Goal: Task Accomplishment & Management: Use online tool/utility

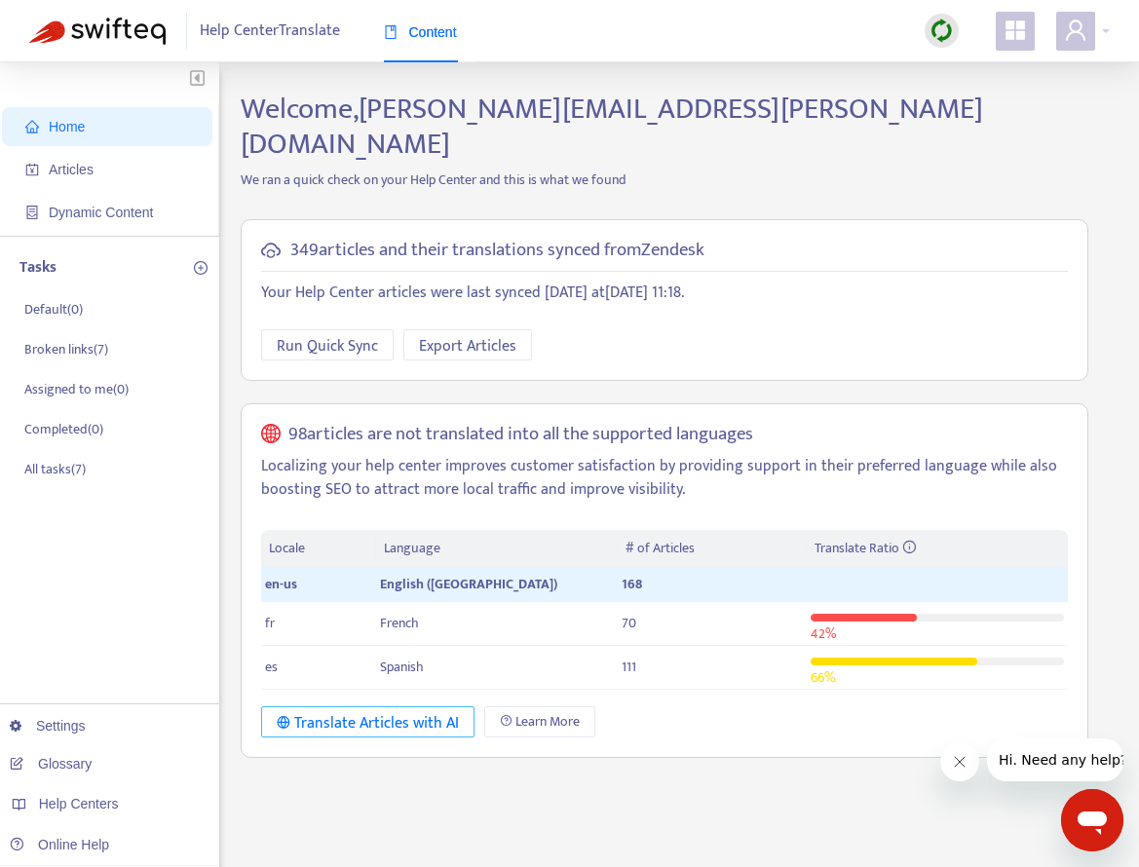
click at [367, 711] on div "Translate Articles with AI" at bounding box center [368, 723] width 182 height 24
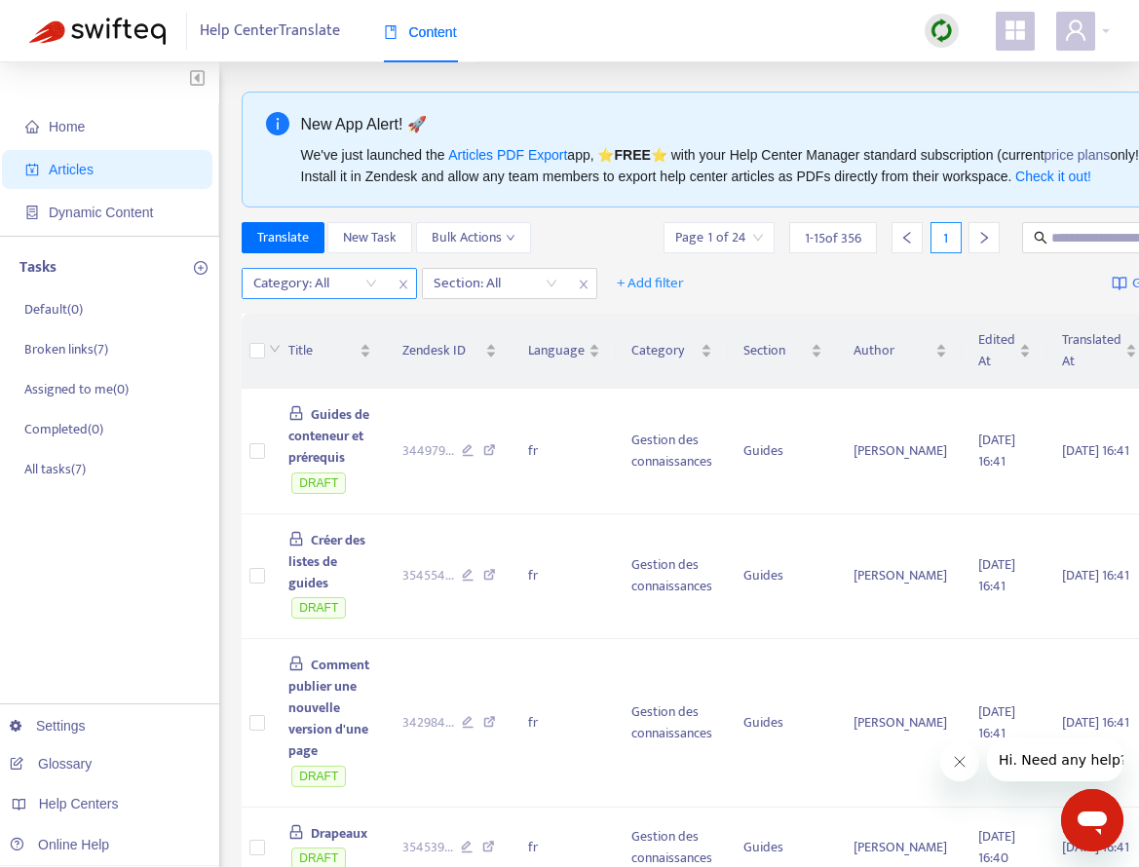
click at [374, 284] on div "Category: All" at bounding box center [315, 283] width 145 height 29
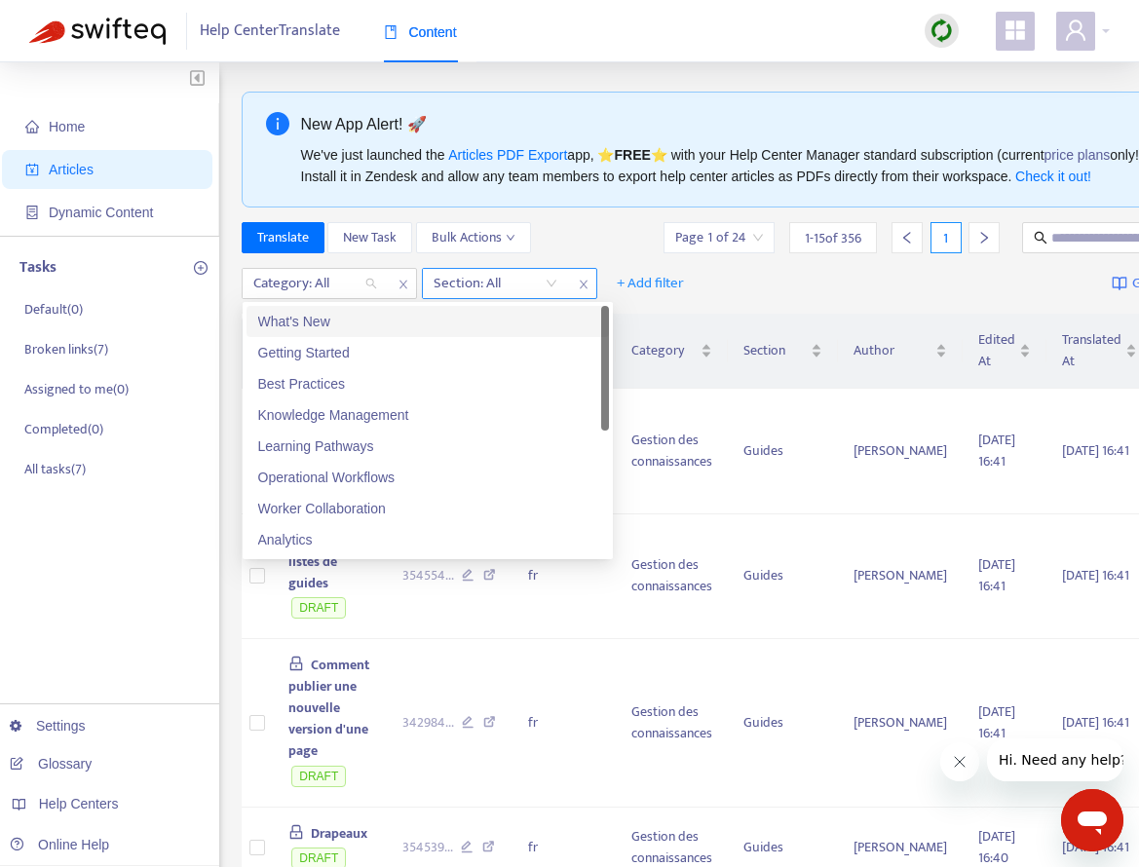
click at [483, 283] on div at bounding box center [486, 283] width 118 height 23
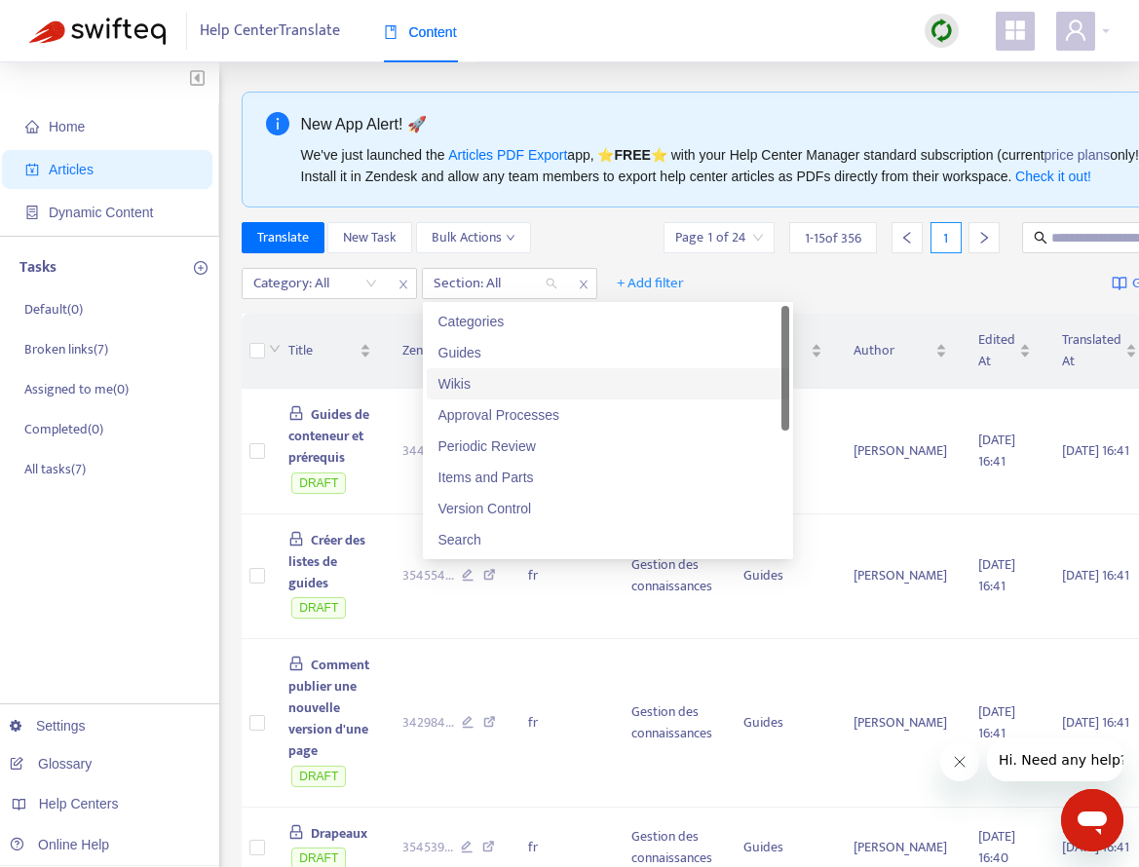
click at [494, 393] on div "Wikis" at bounding box center [607, 383] width 339 height 21
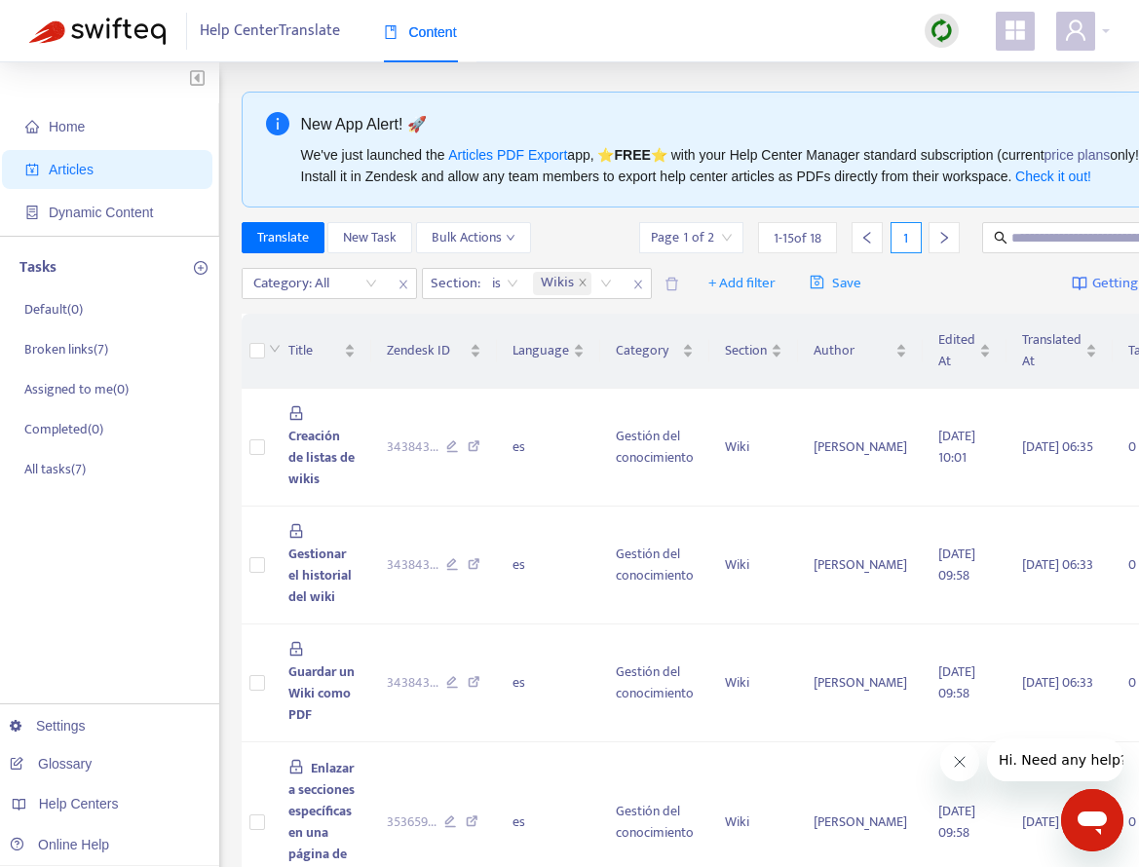
click at [555, 236] on div "Translate New Task Bulk Actions Page 1 of 2 1 - 15 of 18 1" at bounding box center [758, 237] width 1033 height 31
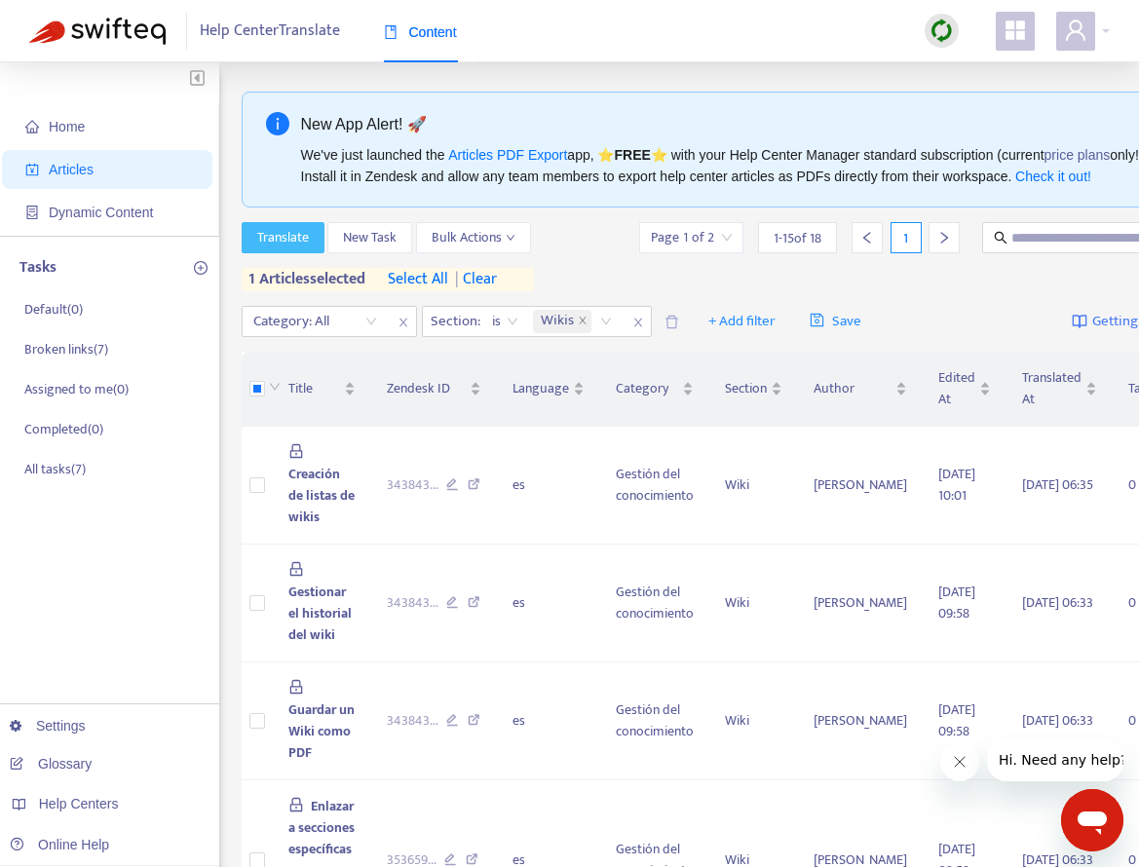
click at [284, 228] on span "Translate" at bounding box center [283, 237] width 52 height 21
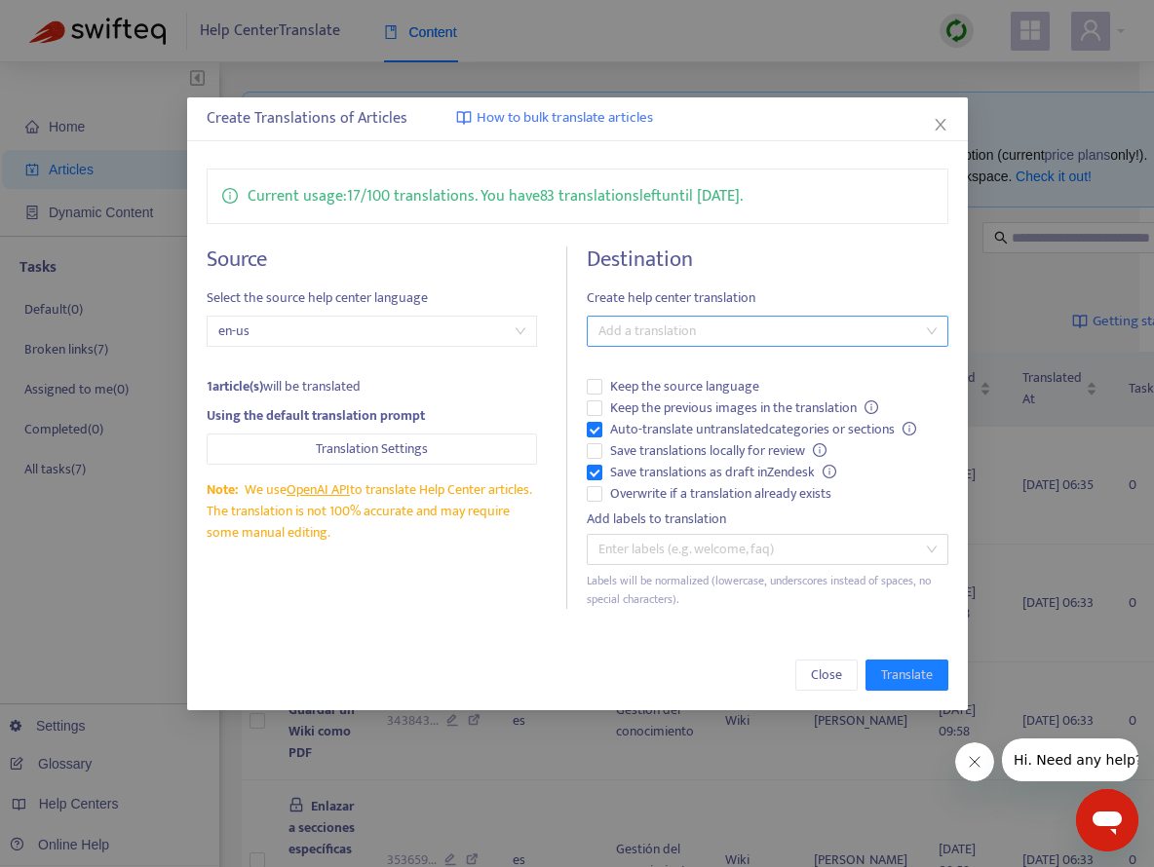
click at [771, 340] on div at bounding box center [756, 331] width 331 height 23
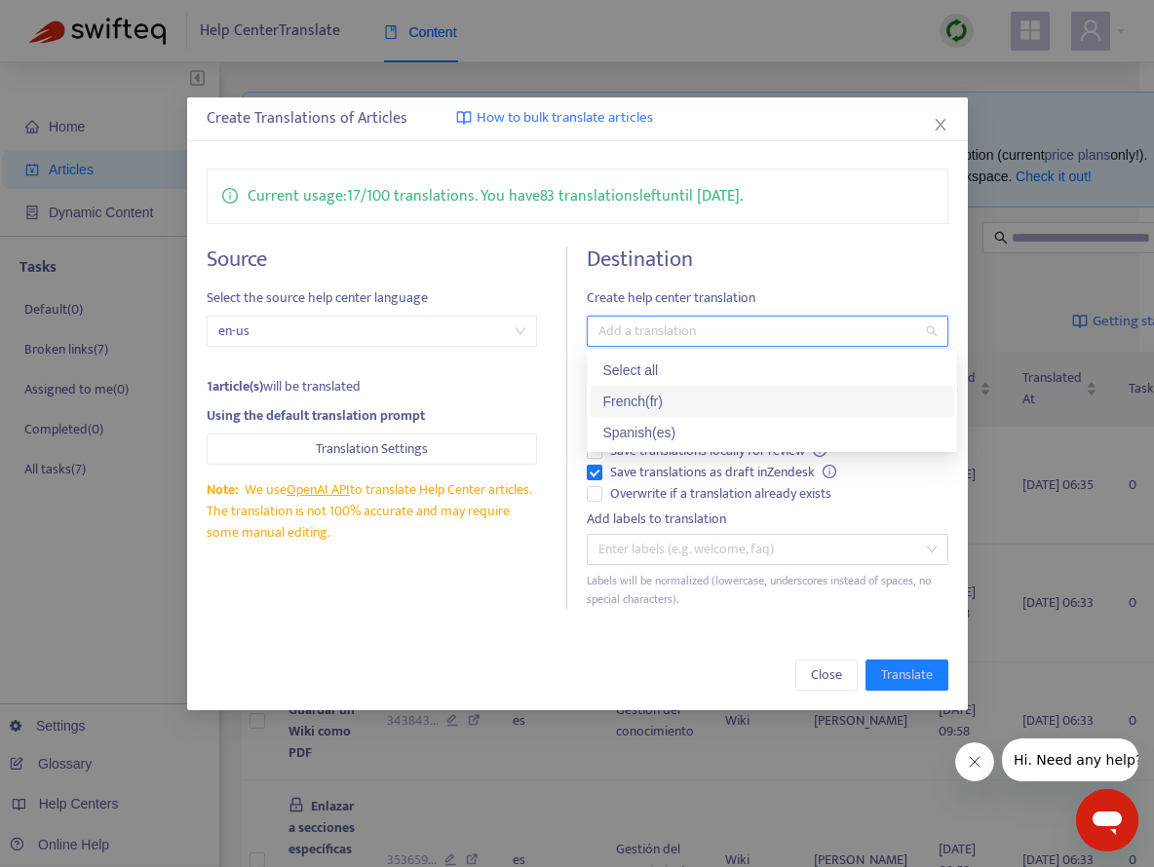
click at [737, 395] on div "French ( fr )" at bounding box center [771, 401] width 339 height 21
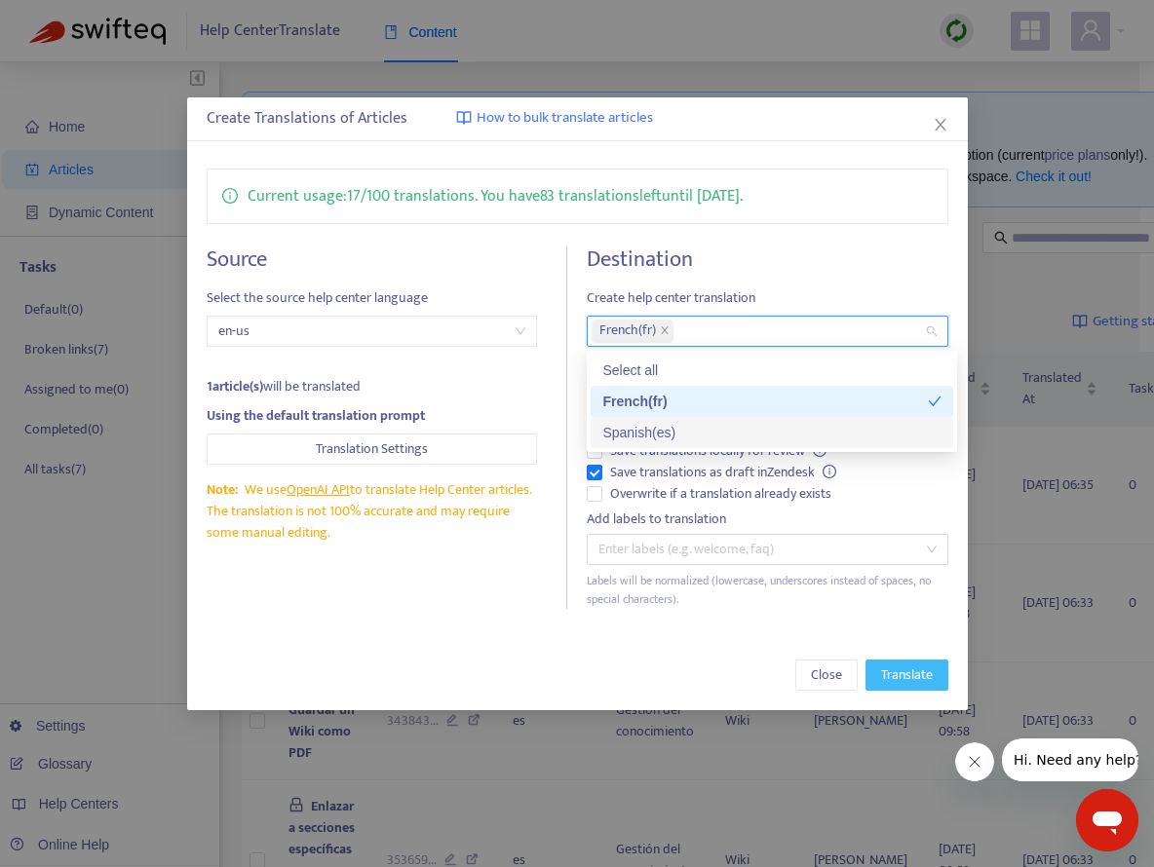
click at [891, 673] on span "Translate" at bounding box center [907, 674] width 52 height 21
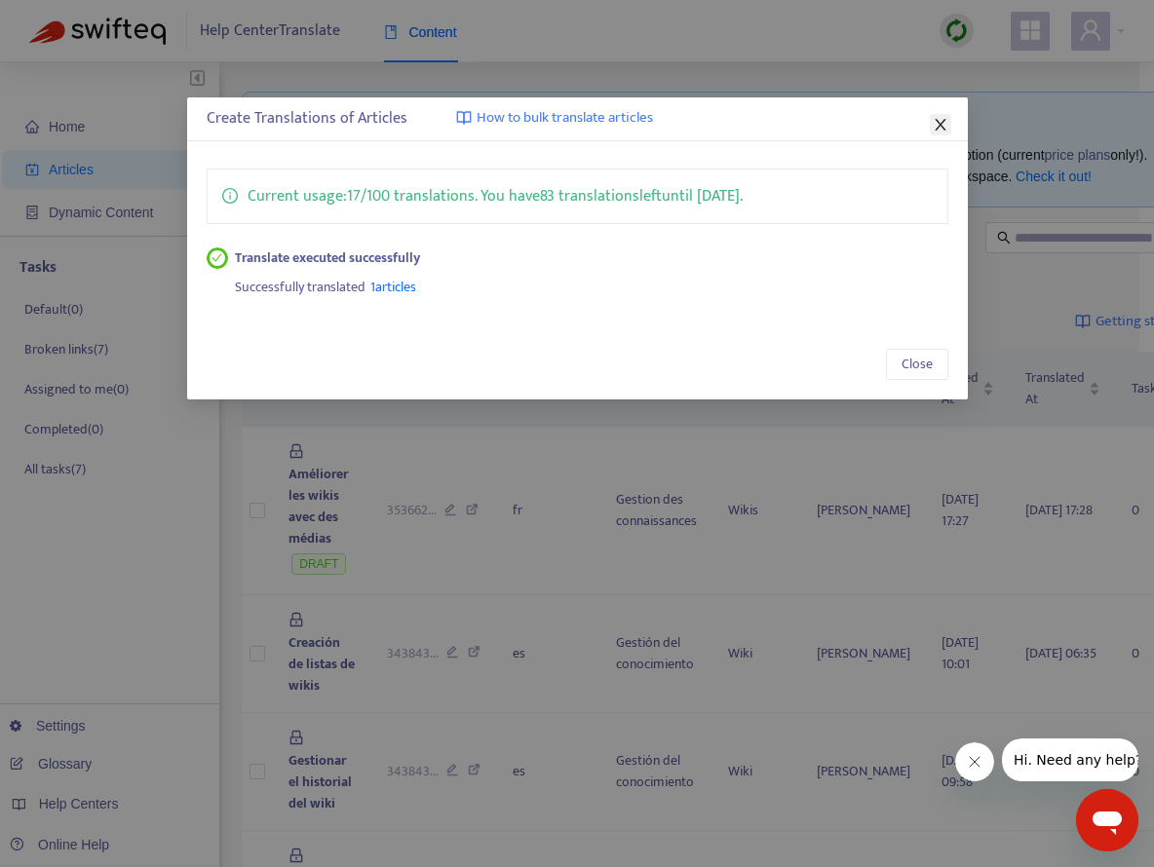
click at [932, 127] on icon "close" at bounding box center [940, 125] width 16 height 16
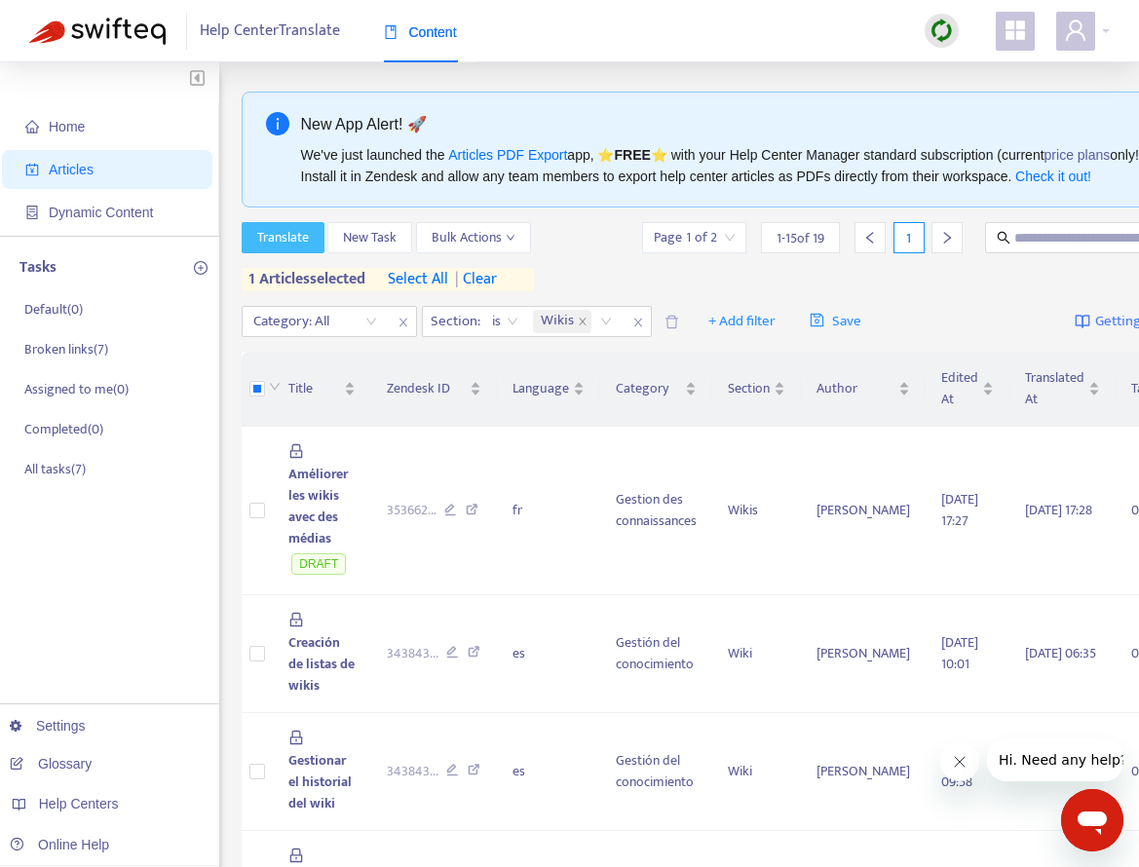
click at [292, 236] on span "Translate" at bounding box center [283, 237] width 52 height 21
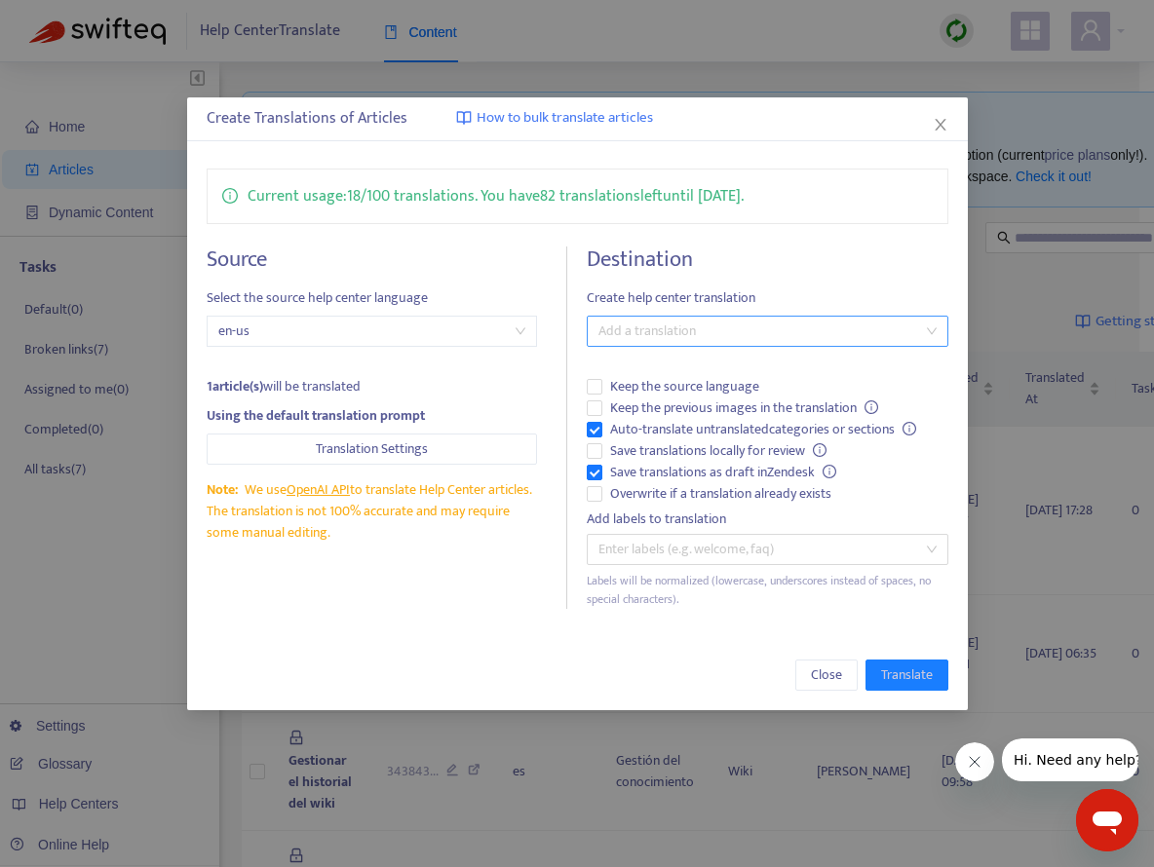
click at [685, 324] on div at bounding box center [756, 331] width 331 height 23
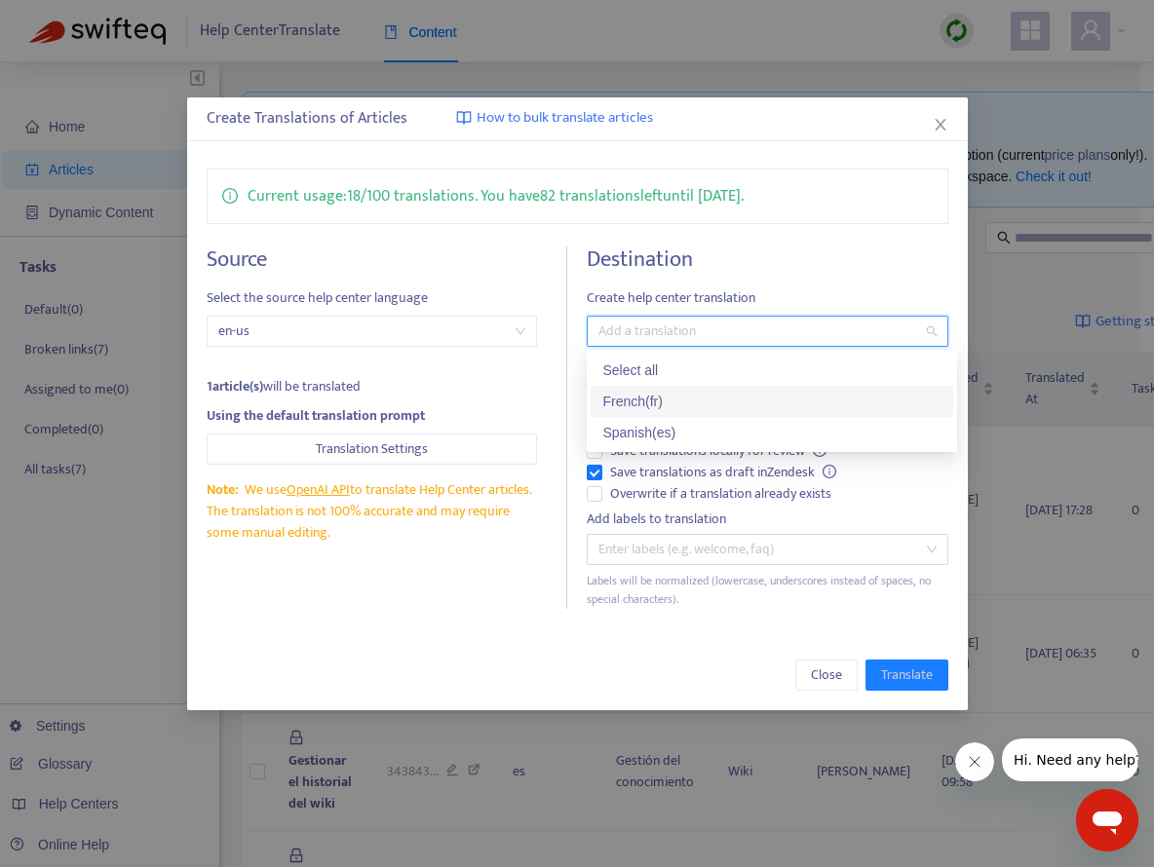
click at [687, 402] on div "French ( fr )" at bounding box center [771, 401] width 339 height 21
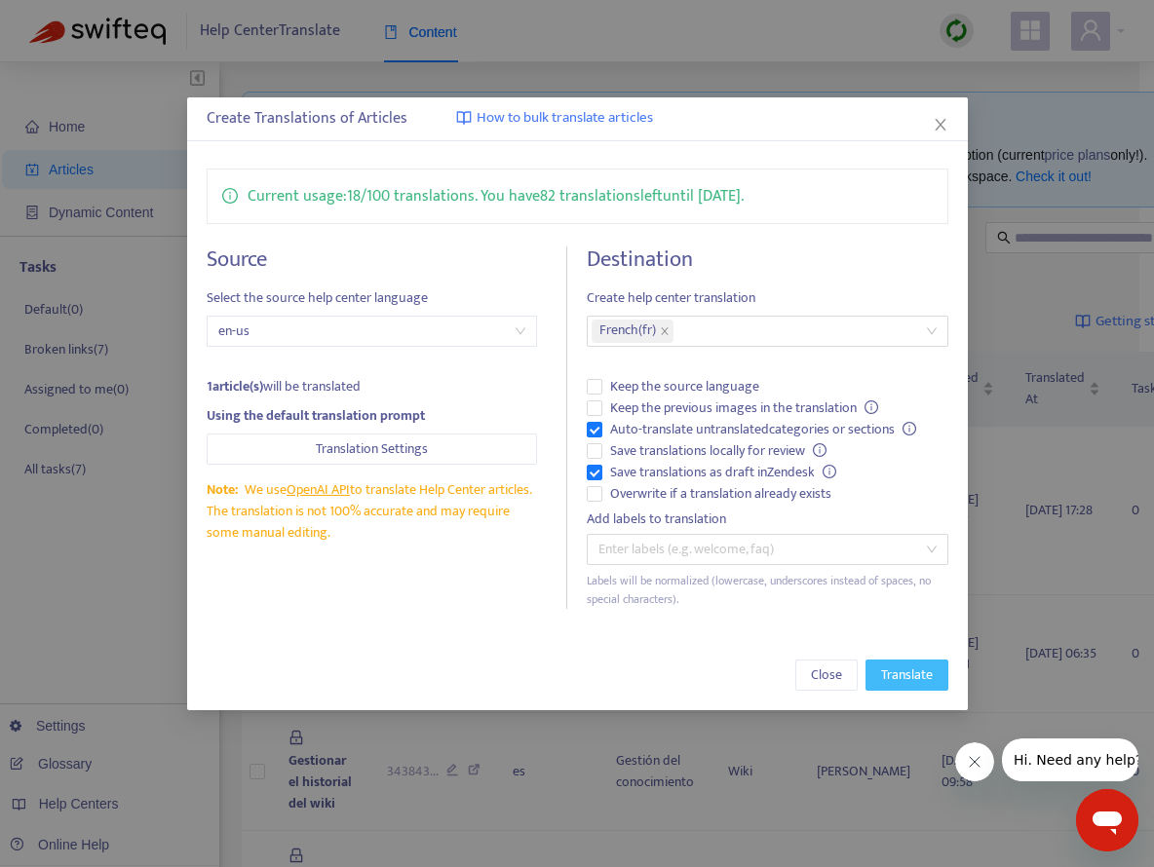
click at [892, 668] on span "Translate" at bounding box center [907, 674] width 52 height 21
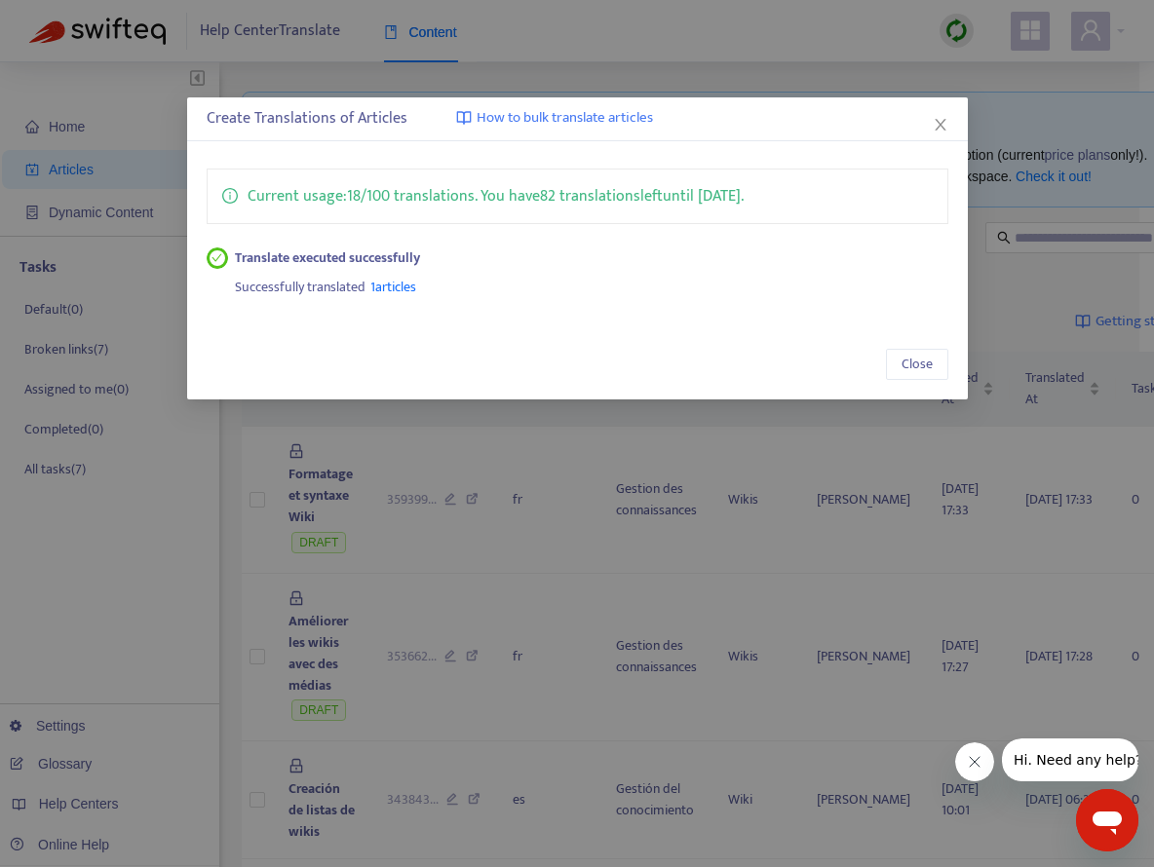
click at [615, 498] on div "Create Translations of Articles How to bulk translate articles Current usage: 1…" at bounding box center [577, 433] width 1154 height 867
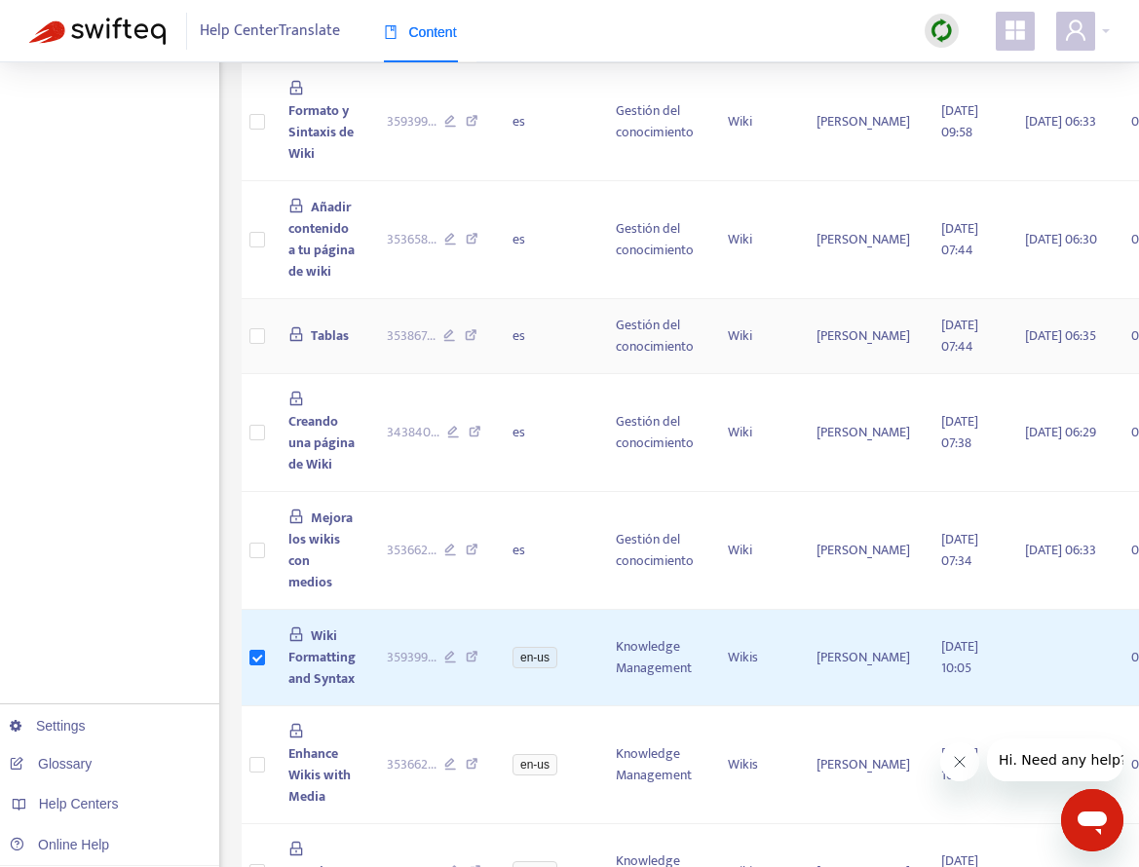
scroll to position [1192, 0]
click at [268, 337] on td at bounding box center [257, 337] width 31 height 75
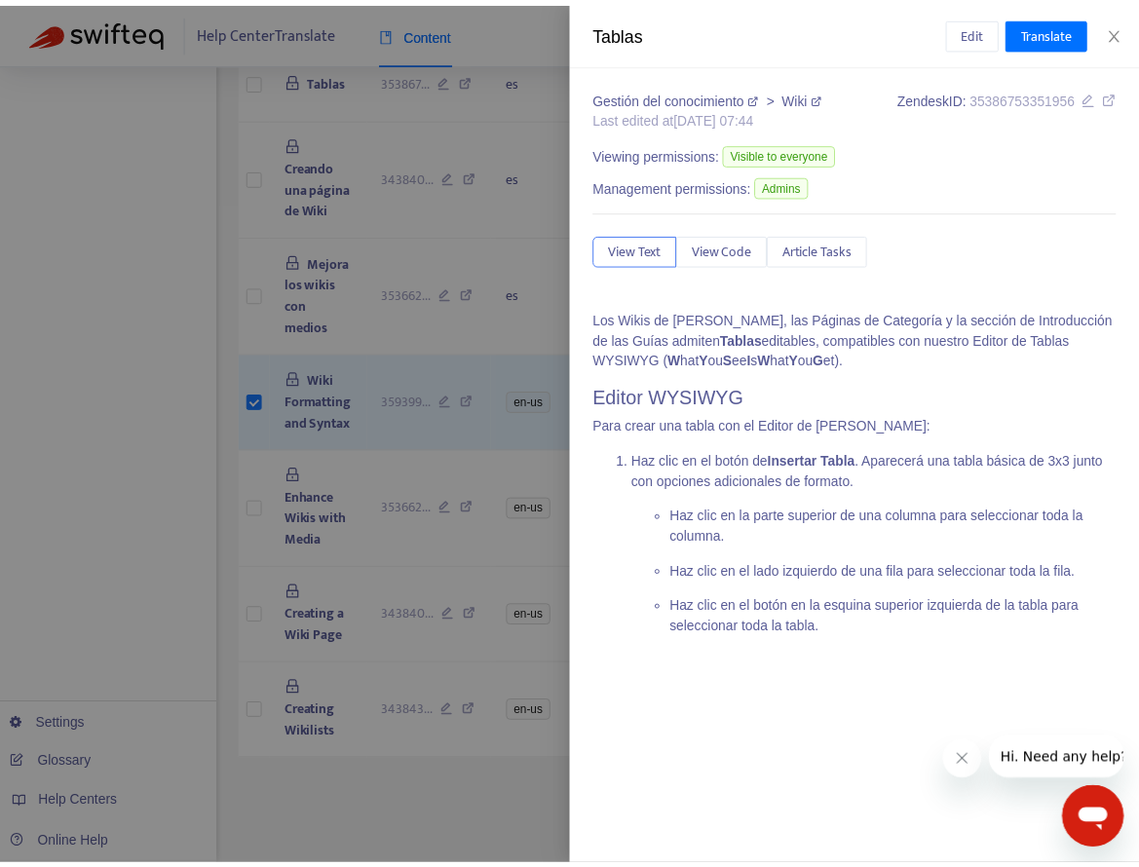
scroll to position [1452, 0]
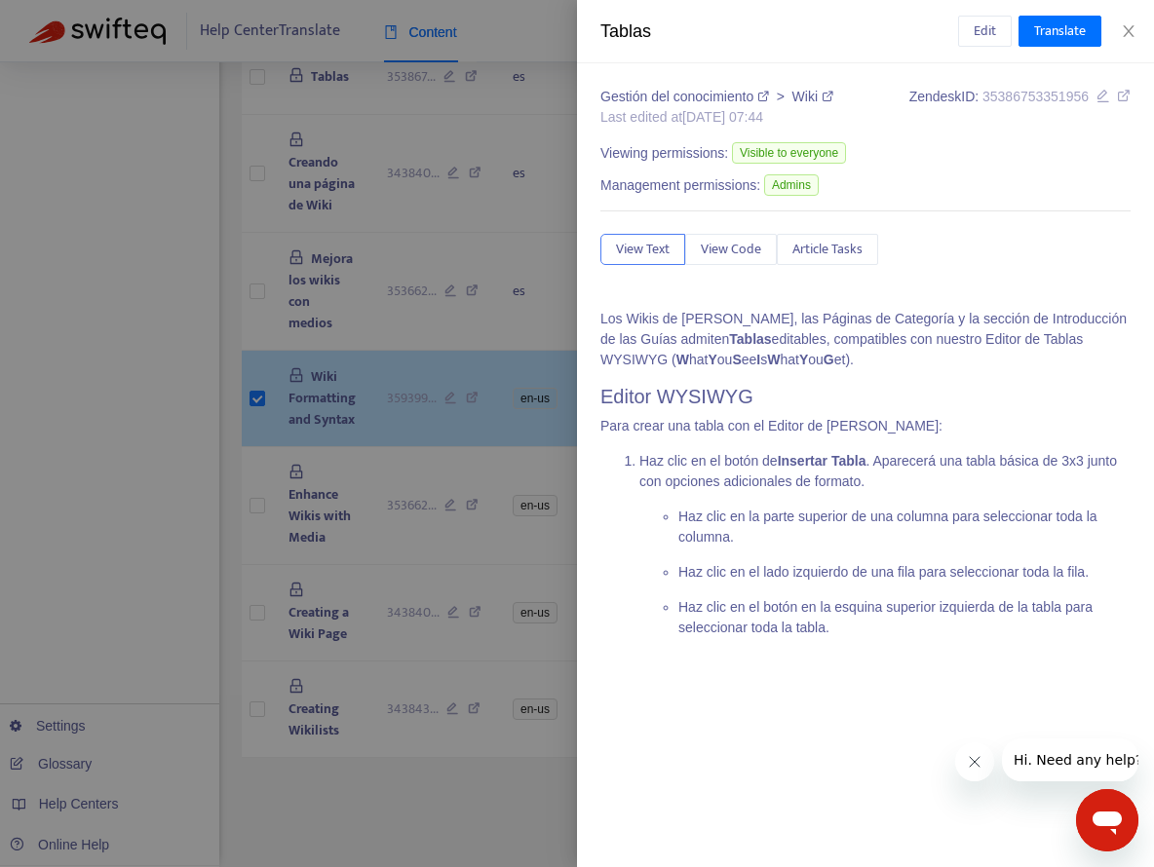
click at [271, 407] on div at bounding box center [577, 433] width 1154 height 867
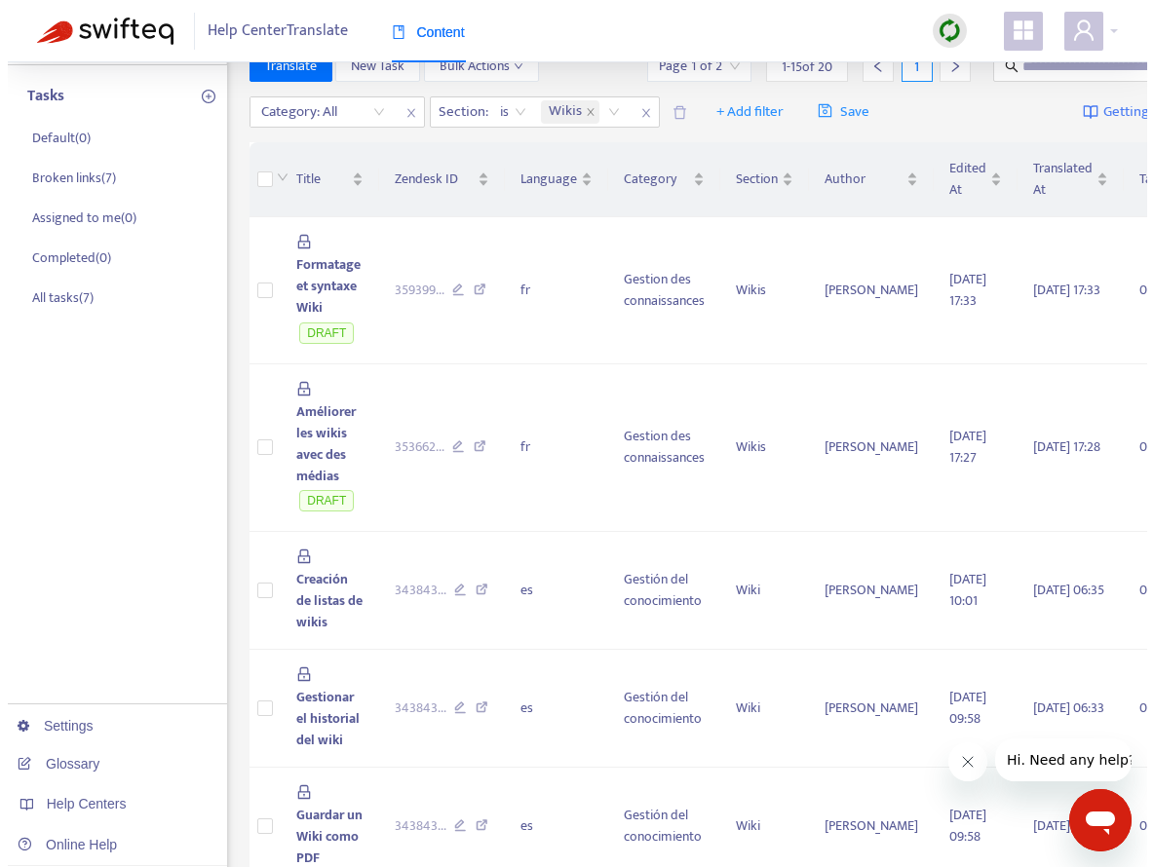
scroll to position [0, 0]
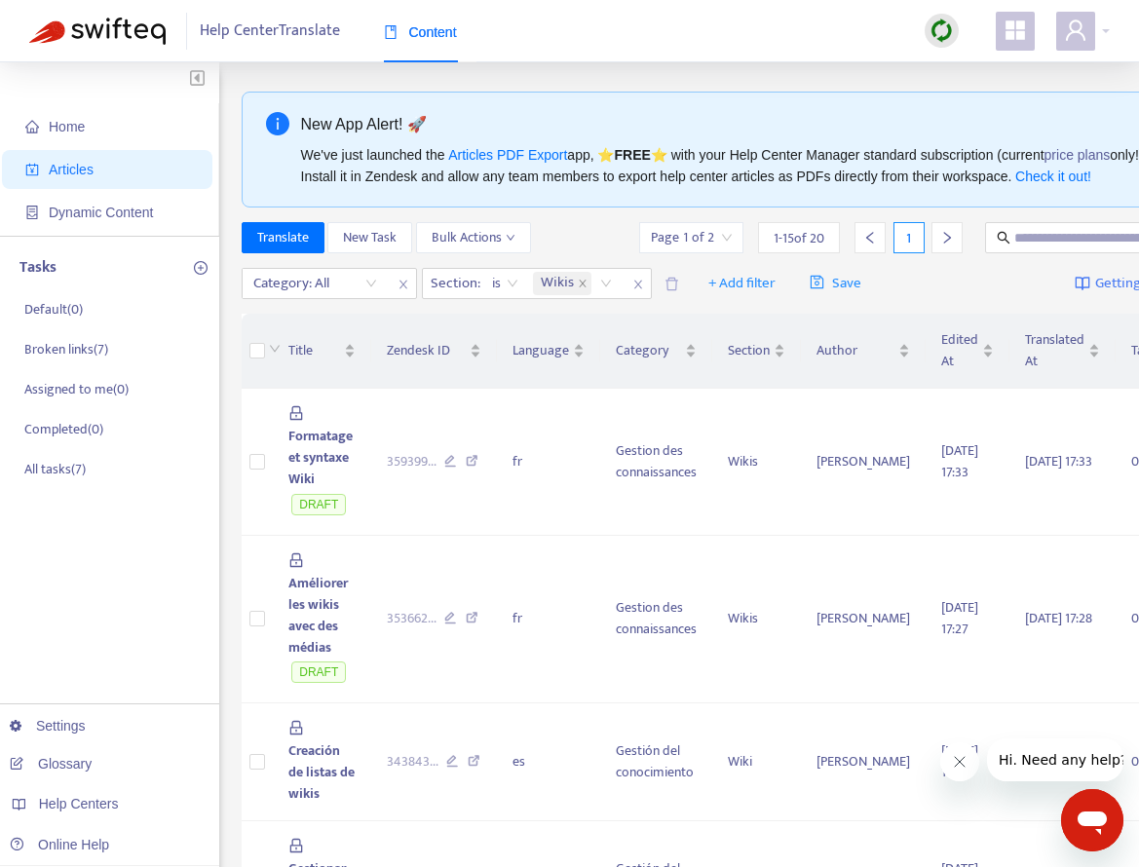
click at [940, 234] on icon "right" at bounding box center [947, 238] width 14 height 14
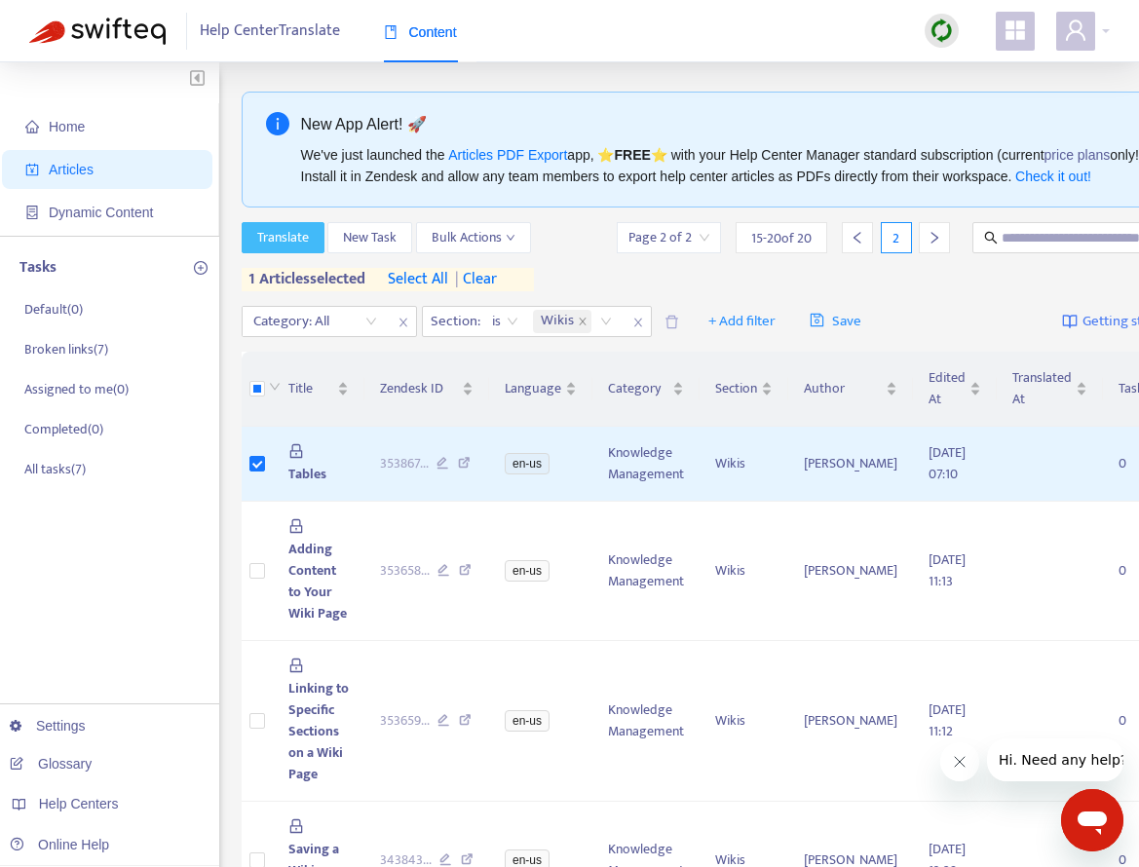
click at [286, 227] on span "Translate" at bounding box center [283, 237] width 52 height 21
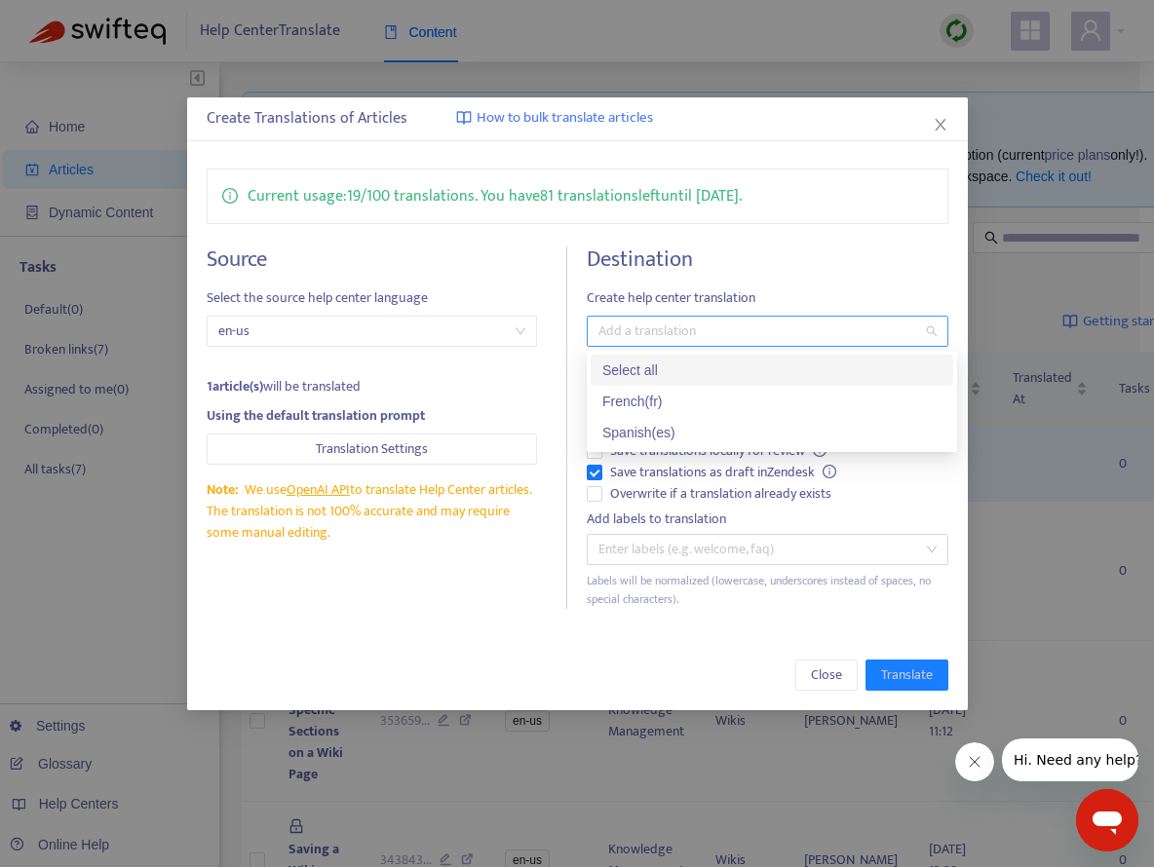
click at [760, 326] on div at bounding box center [756, 331] width 331 height 23
click at [723, 390] on div "French ( fr )" at bounding box center [771, 401] width 362 height 31
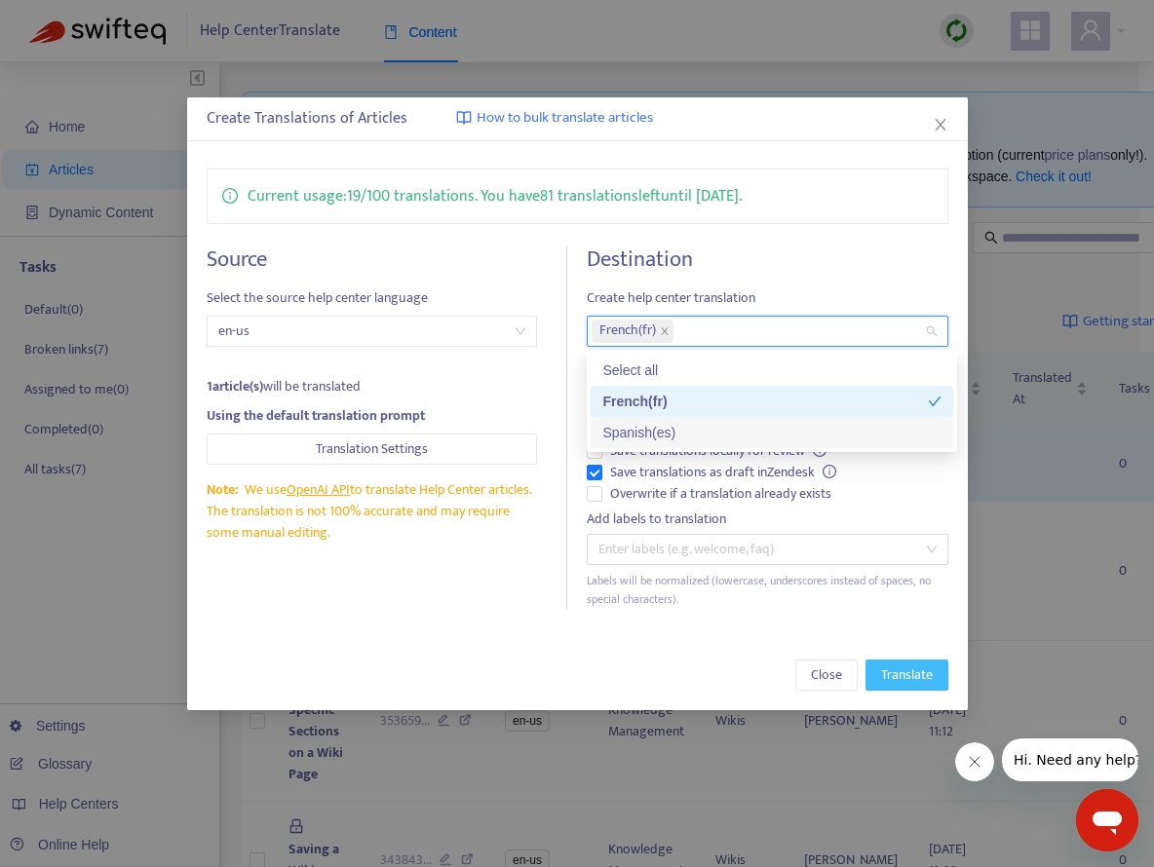
click at [888, 673] on span "Translate" at bounding box center [907, 674] width 52 height 21
